Goal: Check status: Check status

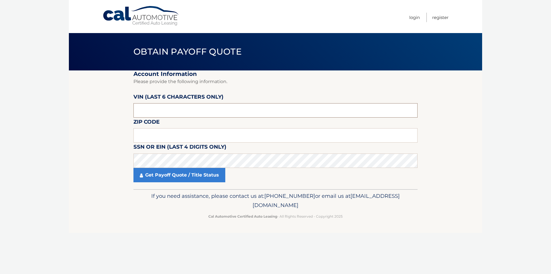
click at [199, 112] on input "text" at bounding box center [275, 110] width 284 height 14
type input "195795"
click at [194, 134] on input "text" at bounding box center [275, 135] width 284 height 14
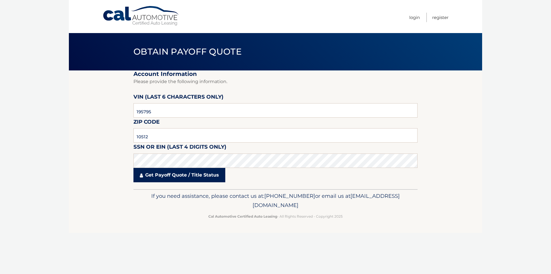
click at [177, 177] on link "Get Payoff Quote / Title Status" at bounding box center [179, 175] width 92 height 14
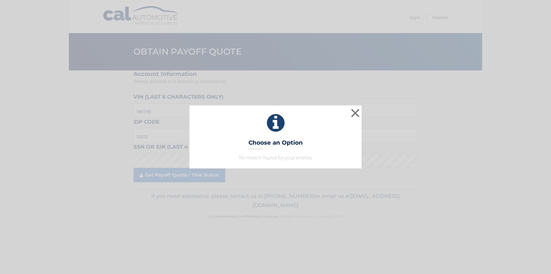
click at [266, 189] on div "× Choose an Option No match found for your entries. This is what you see on sec…" at bounding box center [275, 137] width 551 height 274
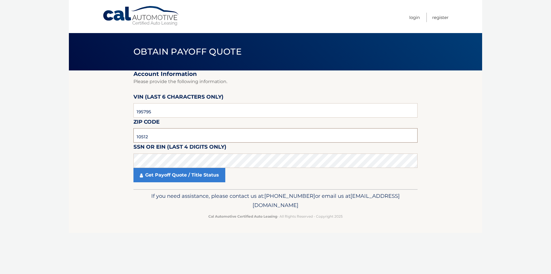
click at [164, 133] on input "10512" at bounding box center [275, 135] width 284 height 14
type input "10552"
click at [158, 175] on link "Get Payoff Quote / Title Status" at bounding box center [179, 175] width 92 height 14
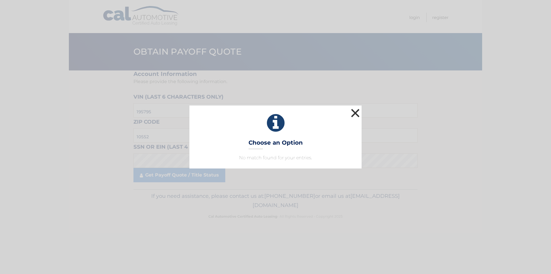
click at [356, 111] on button "×" at bounding box center [355, 112] width 11 height 11
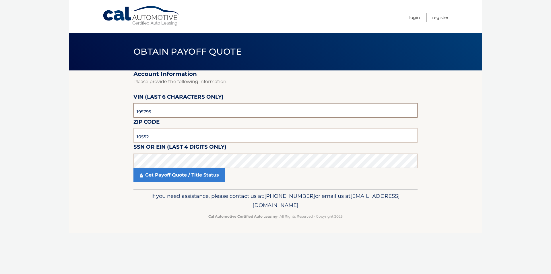
click at [149, 111] on input "195795" at bounding box center [275, 110] width 284 height 14
type input "195735"
click at [163, 170] on link "Get Payoff Quote / Title Status" at bounding box center [179, 175] width 92 height 14
click at [164, 175] on link "Get Payoff Quote / Title Status" at bounding box center [179, 175] width 92 height 14
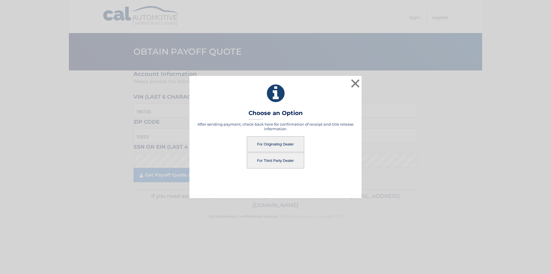
click at [275, 159] on button "For Third Party Dealer" at bounding box center [275, 160] width 57 height 16
click at [281, 161] on button "For Third Party Dealer" at bounding box center [275, 160] width 57 height 16
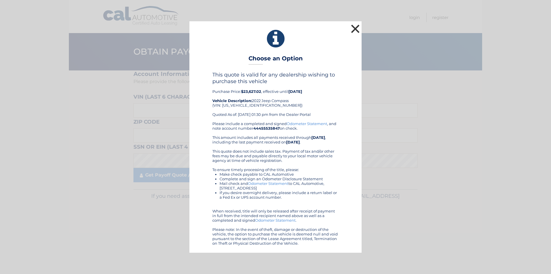
click at [354, 28] on button "×" at bounding box center [355, 28] width 11 height 11
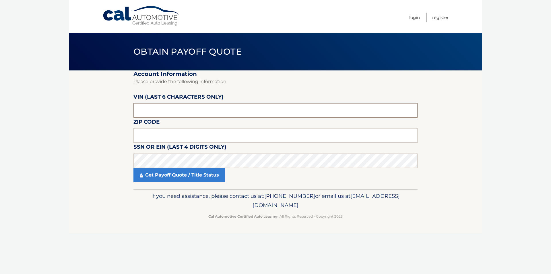
click at [181, 106] on input "text" at bounding box center [275, 110] width 284 height 14
type input "195735"
click at [162, 132] on input "text" at bounding box center [275, 135] width 284 height 14
type input "10552"
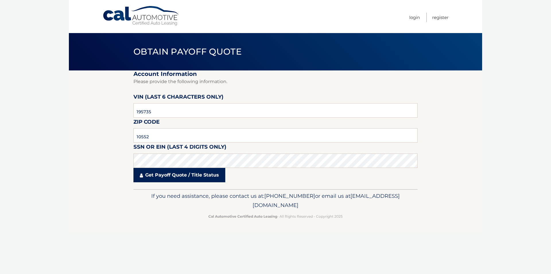
click at [160, 180] on link "Get Payoff Quote / Title Status" at bounding box center [179, 175] width 92 height 14
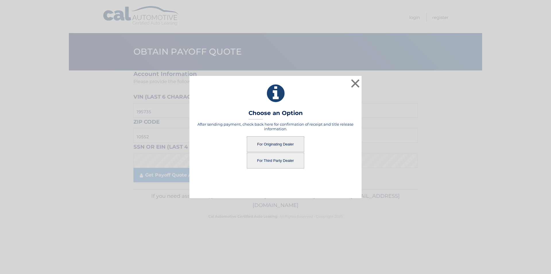
click at [271, 144] on button "For Originating Dealer" at bounding box center [275, 144] width 57 height 16
click at [278, 144] on button "For Originating Dealer" at bounding box center [275, 144] width 57 height 16
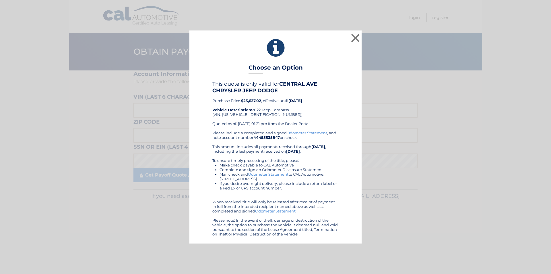
drag, startPoint x: 307, startPoint y: 235, endPoint x: 226, endPoint y: 60, distance: 192.6
click at [226, 60] on div "× Choose an Option This quote is only valid for CENTRAL AVE CHRYSLER JEEP DODGE…" at bounding box center [275, 136] width 172 height 212
click at [353, 36] on button "×" at bounding box center [355, 37] width 11 height 11
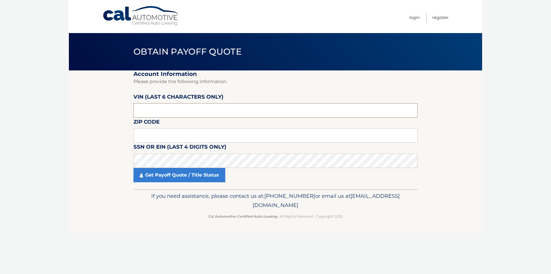
click at [197, 105] on input "text" at bounding box center [275, 110] width 284 height 14
type input "195735"
click at [176, 133] on input "text" at bounding box center [275, 135] width 284 height 14
type input "10552"
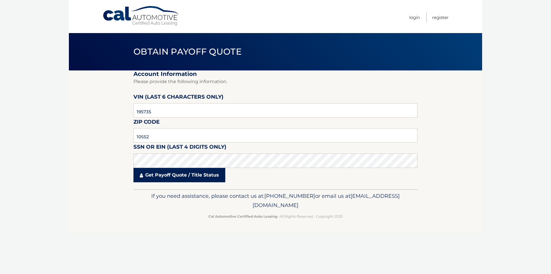
click at [166, 173] on link "Get Payoff Quote / Title Status" at bounding box center [179, 175] width 92 height 14
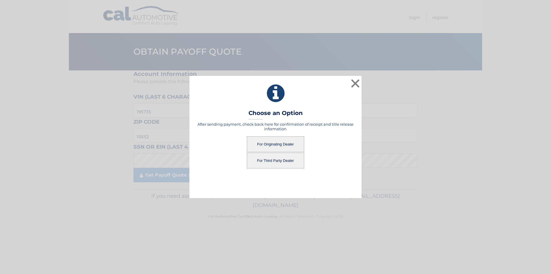
click at [276, 159] on button "For Third Party Dealer" at bounding box center [275, 160] width 57 height 16
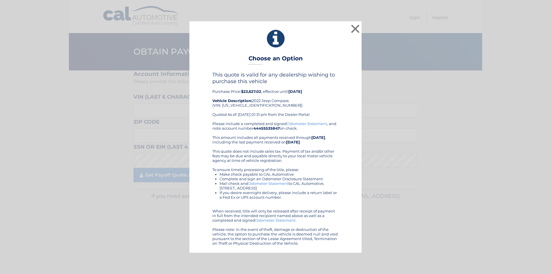
drag, startPoint x: 314, startPoint y: 243, endPoint x: 228, endPoint y: 34, distance: 226.3
click at [228, 34] on div "× Choose an Option This quote is valid for any dealership wishing to purchase t…" at bounding box center [275, 136] width 172 height 231
click at [398, 204] on div "× Choose an Option This quote is valid for any dealership wishing to purchase t…" at bounding box center [275, 136] width 546 height 231
